Goal: Obtain resource: Download file/media

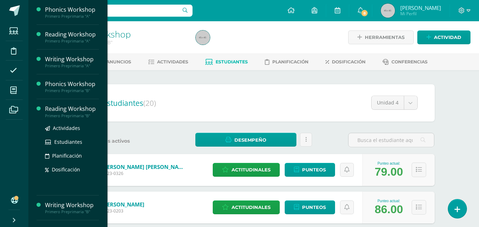
click at [56, 111] on div "Reading Workshop" at bounding box center [72, 109] width 54 height 8
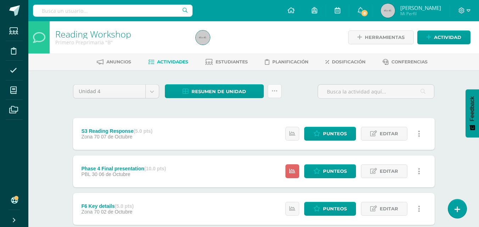
click at [277, 92] on link at bounding box center [275, 91] width 14 height 14
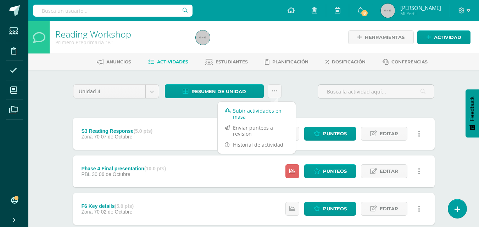
click at [268, 116] on link "Subir actividades en masa" at bounding box center [257, 113] width 78 height 17
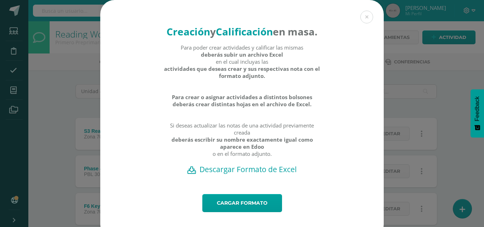
click at [250, 174] on h2 "Descargar Formato de Excel" at bounding box center [242, 169] width 259 height 10
click at [237, 212] on link "Cargar formato" at bounding box center [242, 203] width 80 height 18
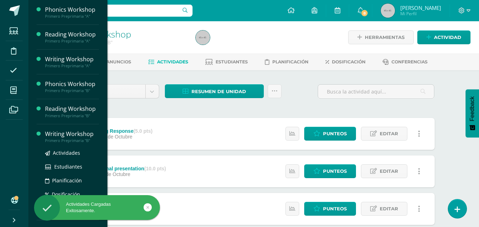
click at [64, 133] on div "Writing Workshop" at bounding box center [72, 134] width 54 height 8
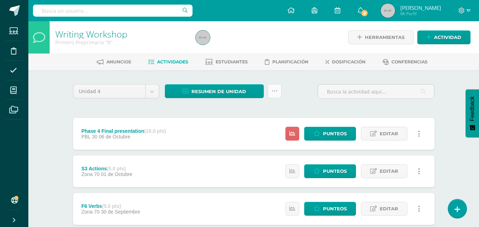
click at [275, 93] on icon at bounding box center [274, 91] width 6 height 6
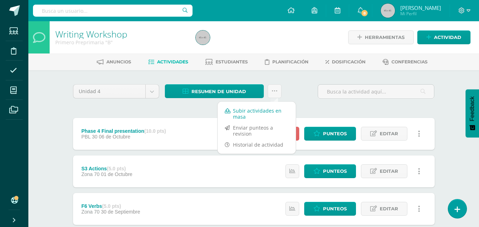
click at [262, 111] on link "Subir actividades en masa" at bounding box center [257, 113] width 78 height 17
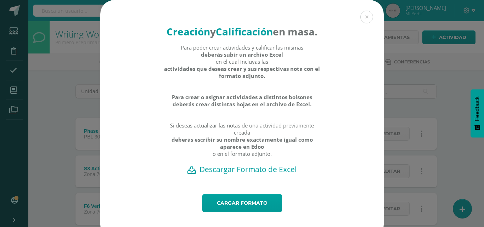
click at [258, 174] on h2 "Descargar Formato de Excel" at bounding box center [242, 169] width 259 height 10
click at [234, 212] on link "Cargar formato" at bounding box center [242, 203] width 80 height 18
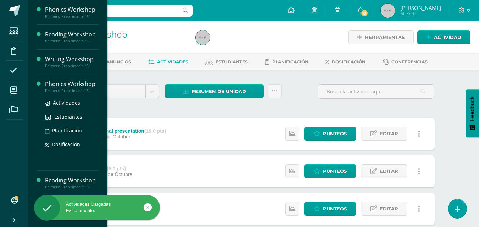
click at [45, 84] on div "Phonics Workshop" at bounding box center [72, 84] width 54 height 8
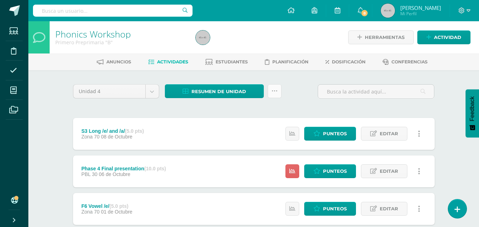
click at [277, 93] on icon at bounding box center [274, 91] width 6 height 6
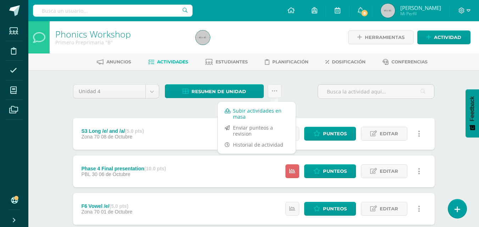
click at [270, 108] on link "Subir actividades en masa" at bounding box center [257, 113] width 78 height 17
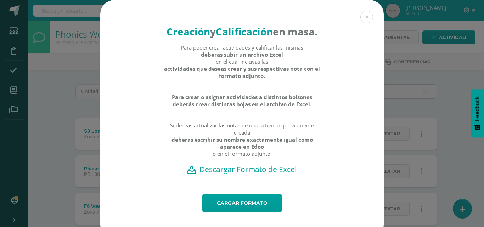
click at [247, 174] on h2 "Descargar Formato de Excel" at bounding box center [242, 169] width 259 height 10
click at [235, 212] on link "Cargar formato" at bounding box center [242, 203] width 80 height 18
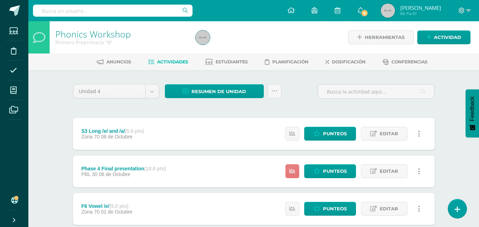
click at [295, 173] on icon at bounding box center [292, 171] width 6 height 6
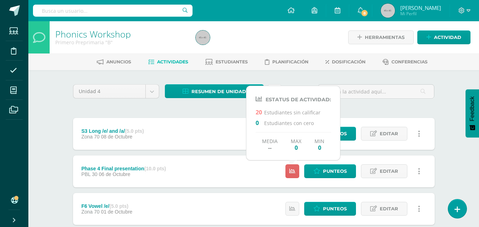
click at [269, 173] on div "Phase 4 Final presentation (10.0 pts) PBL 30 [DATE] Punteos Editar Ocultar Hist…" at bounding box center [253, 172] width 361 height 32
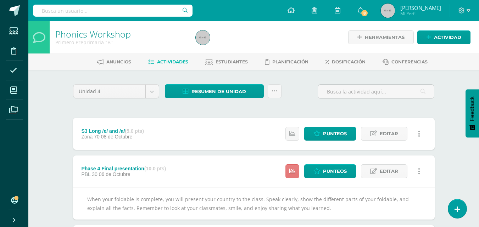
click at [293, 170] on icon at bounding box center [292, 171] width 6 height 6
click at [271, 93] on icon at bounding box center [274, 91] width 6 height 6
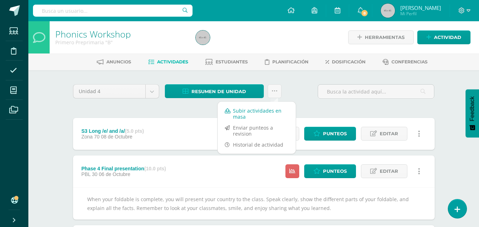
click at [260, 110] on link "Subir actividades en masa" at bounding box center [257, 113] width 78 height 17
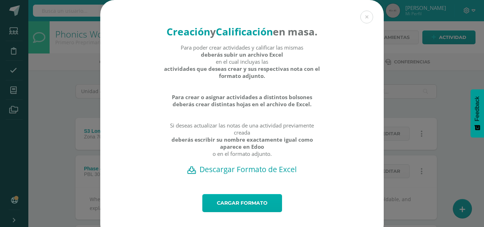
click at [244, 212] on link "Cargar formato" at bounding box center [242, 203] width 80 height 18
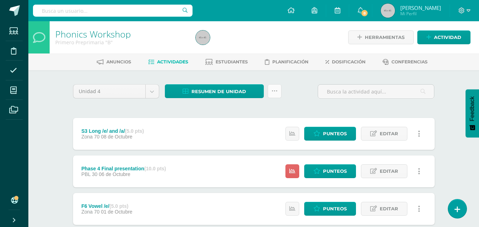
click at [273, 92] on icon at bounding box center [274, 91] width 6 height 6
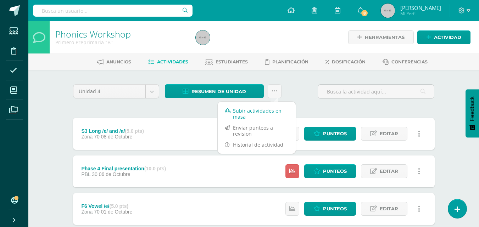
click at [258, 112] on link "Subir actividades en masa" at bounding box center [257, 113] width 78 height 17
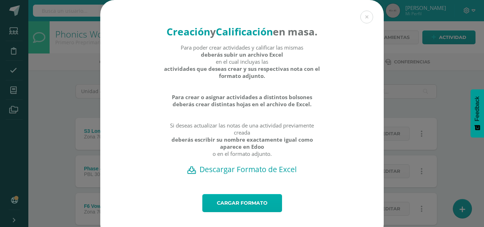
click at [246, 212] on link "Cargar formato" at bounding box center [242, 203] width 80 height 18
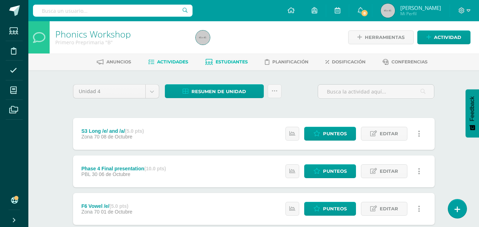
click at [228, 63] on span "Estudiantes" at bounding box center [231, 61] width 32 height 5
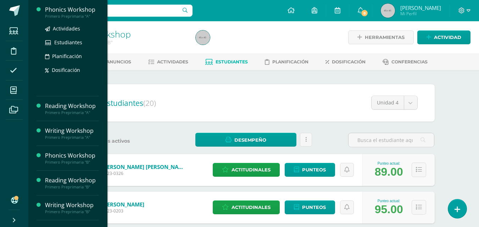
click at [60, 11] on div "Phonics Workshop" at bounding box center [72, 10] width 54 height 8
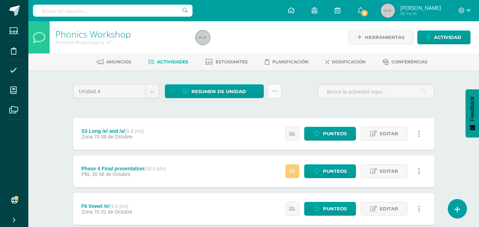
click at [274, 93] on icon at bounding box center [274, 91] width 6 height 6
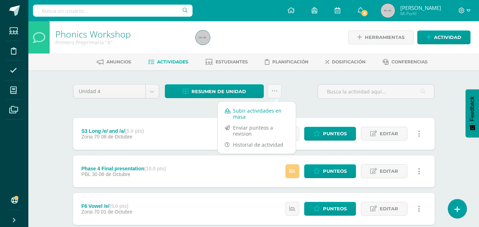
click at [258, 113] on link "Subir actividades en masa" at bounding box center [257, 113] width 78 height 17
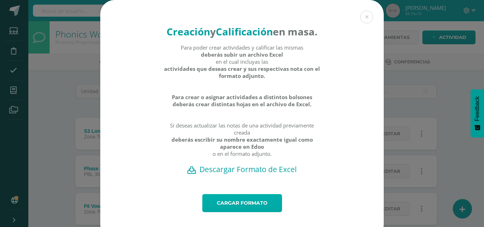
click at [236, 212] on link "Cargar formato" at bounding box center [242, 203] width 80 height 18
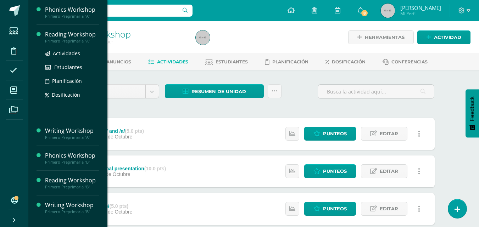
click at [52, 37] on div "Reading Workshop" at bounding box center [72, 34] width 54 height 8
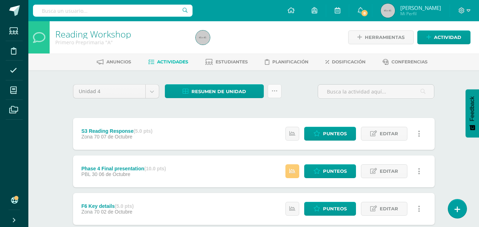
click at [271, 90] on icon at bounding box center [274, 91] width 6 height 6
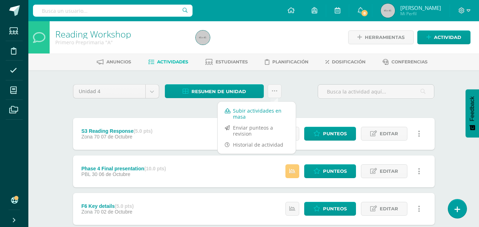
click at [252, 108] on link "Subir actividades en masa" at bounding box center [257, 113] width 78 height 17
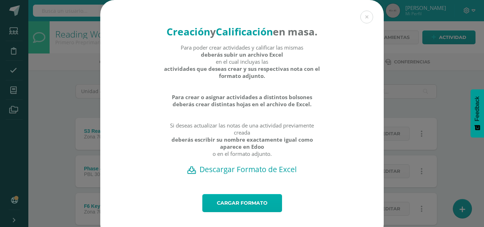
click at [247, 212] on link "Cargar formato" at bounding box center [242, 203] width 80 height 18
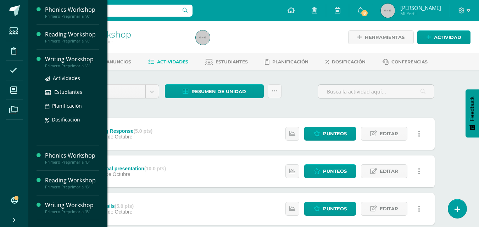
click at [52, 62] on div "Writing Workshop" at bounding box center [72, 59] width 54 height 8
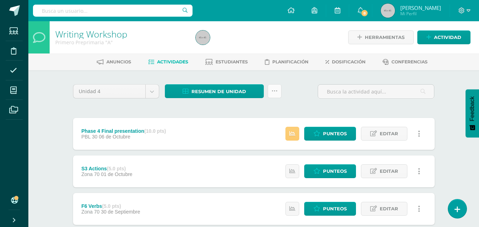
click at [274, 90] on icon at bounding box center [274, 91] width 6 height 6
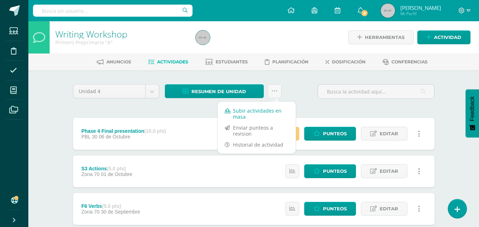
click at [259, 113] on link "Subir actividades en masa" at bounding box center [257, 113] width 78 height 17
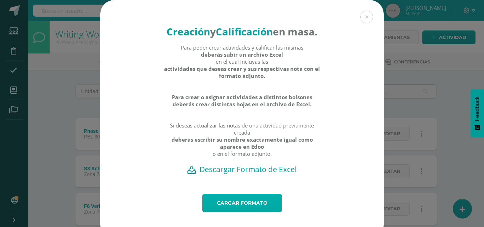
click at [241, 212] on link "Cargar formato" at bounding box center [242, 203] width 80 height 18
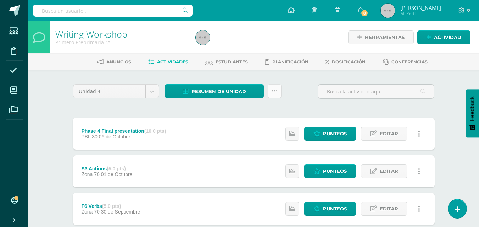
click at [271, 90] on icon at bounding box center [274, 91] width 6 height 6
click at [245, 93] on span "Resumen de unidad" at bounding box center [218, 91] width 55 height 13
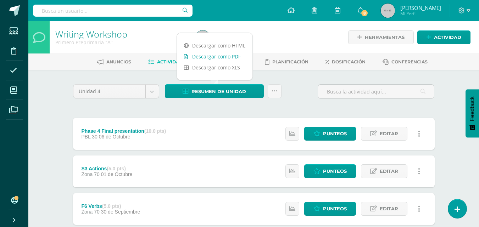
click at [224, 55] on link "Descargar como PDF" at bounding box center [214, 56] width 75 height 11
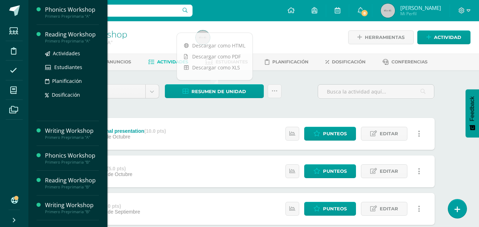
click at [57, 37] on div "Reading Workshop" at bounding box center [72, 34] width 54 height 8
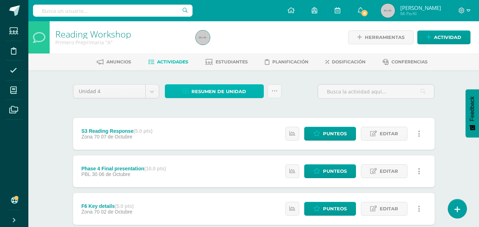
click at [197, 92] on span "Resumen de unidad" at bounding box center [218, 91] width 55 height 13
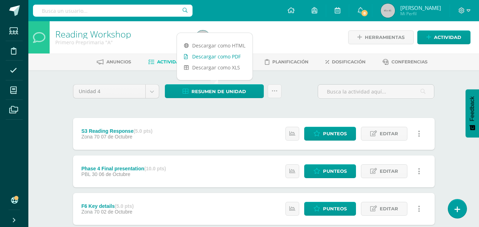
click at [217, 55] on link "Descargar como PDF" at bounding box center [214, 56] width 75 height 11
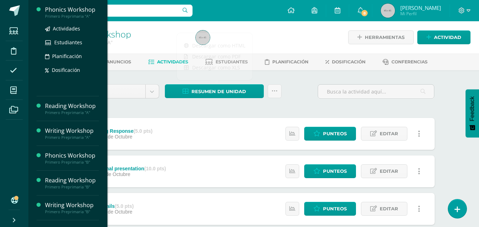
click at [57, 12] on div "Phonics Workshop" at bounding box center [72, 10] width 54 height 8
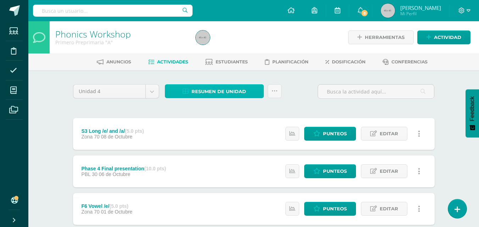
click at [208, 90] on span "Resumen de unidad" at bounding box center [218, 91] width 55 height 13
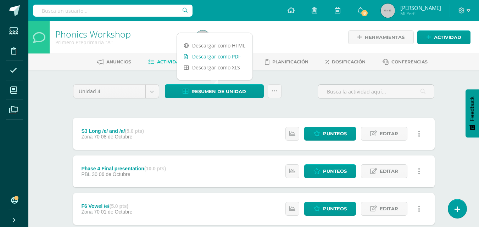
click at [215, 55] on link "Descargar como PDF" at bounding box center [214, 56] width 75 height 11
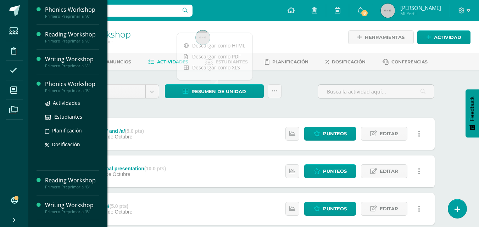
click at [51, 84] on div "Phonics Workshop" at bounding box center [72, 84] width 54 height 8
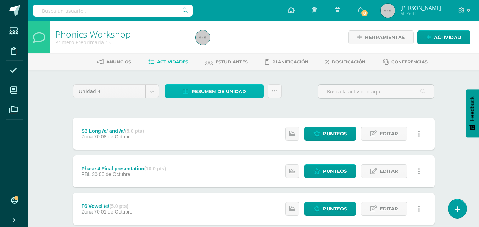
click at [217, 92] on span "Resumen de unidad" at bounding box center [218, 91] width 55 height 13
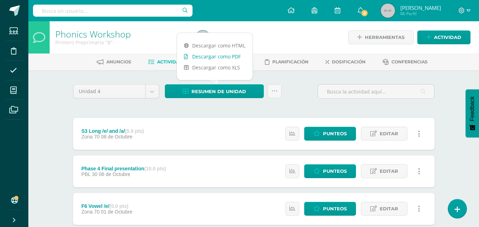
click at [219, 57] on link "Descargar como PDF" at bounding box center [214, 56] width 75 height 11
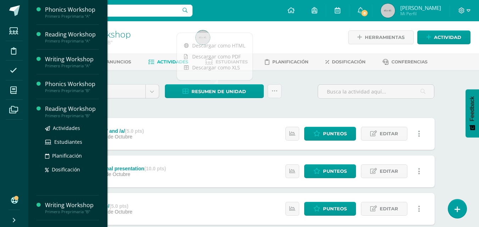
click at [56, 109] on div "Reading Workshop" at bounding box center [72, 109] width 54 height 8
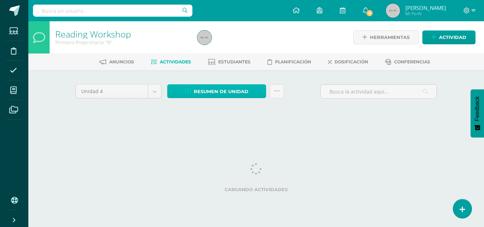
click at [212, 91] on span "Resumen de unidad" at bounding box center [221, 91] width 55 height 13
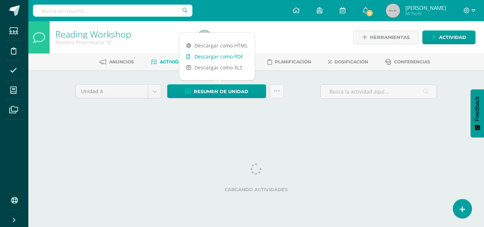
click at [224, 56] on link "Descargar como PDF" at bounding box center [216, 56] width 75 height 11
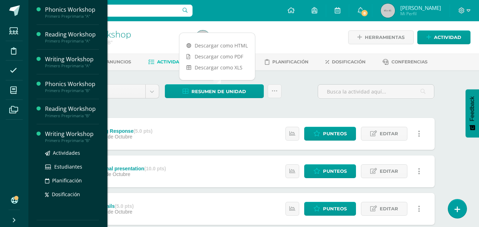
click at [52, 135] on div "Writing Workshop" at bounding box center [72, 134] width 54 height 8
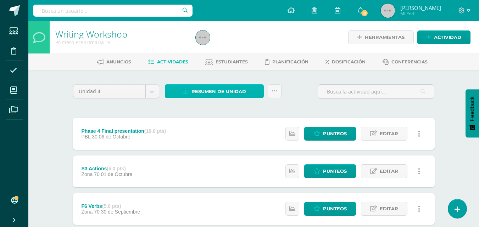
click at [229, 90] on span "Resumen de unidad" at bounding box center [218, 91] width 55 height 13
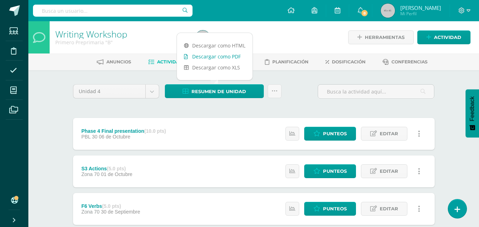
click at [224, 56] on link "Descargar como PDF" at bounding box center [214, 56] width 75 height 11
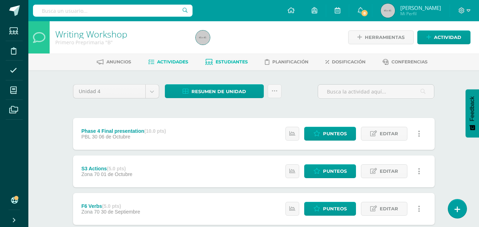
click at [234, 62] on span "Estudiantes" at bounding box center [231, 61] width 32 height 5
